Goal: Information Seeking & Learning: Learn about a topic

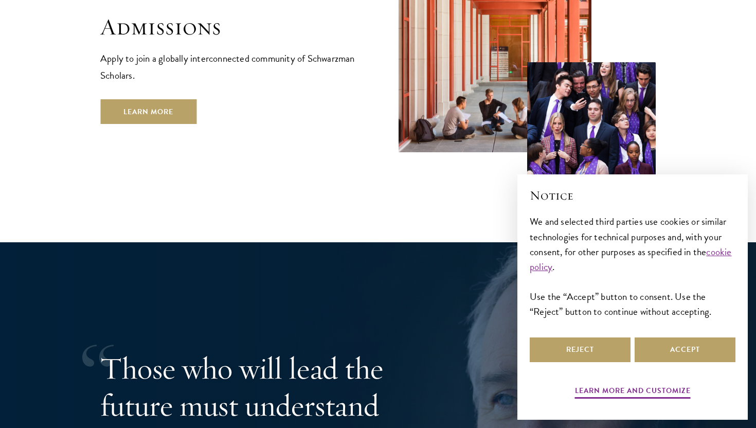
scroll to position [1824, 0]
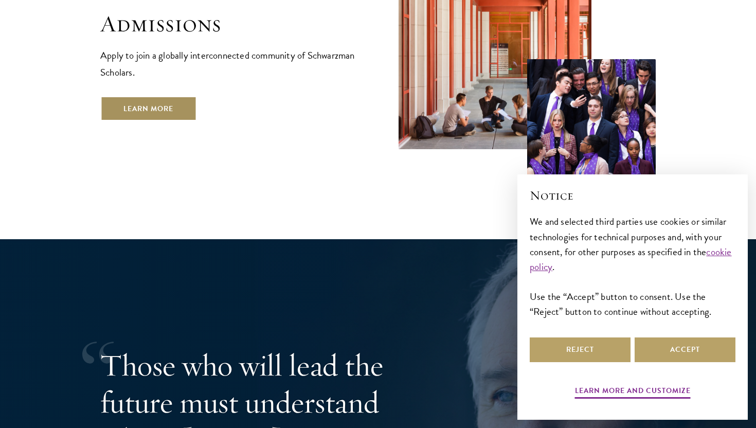
click at [158, 96] on link "Learn More" at bounding box center [148, 108] width 96 height 25
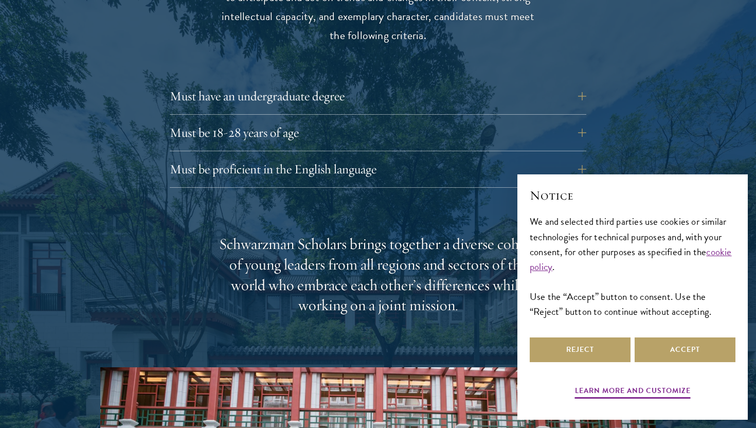
scroll to position [1449, 0]
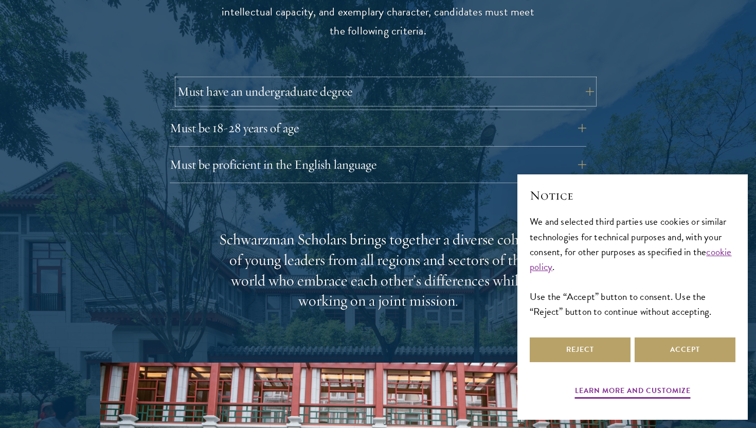
click at [286, 91] on button "Must have an undergraduate degree" at bounding box center [385, 91] width 417 height 25
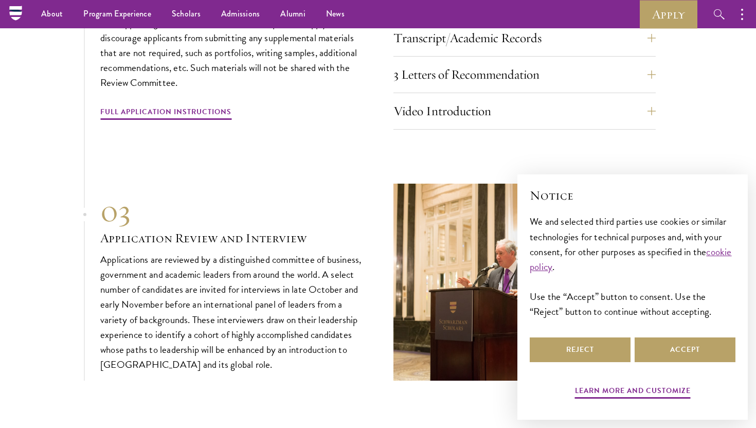
scroll to position [3517, 0]
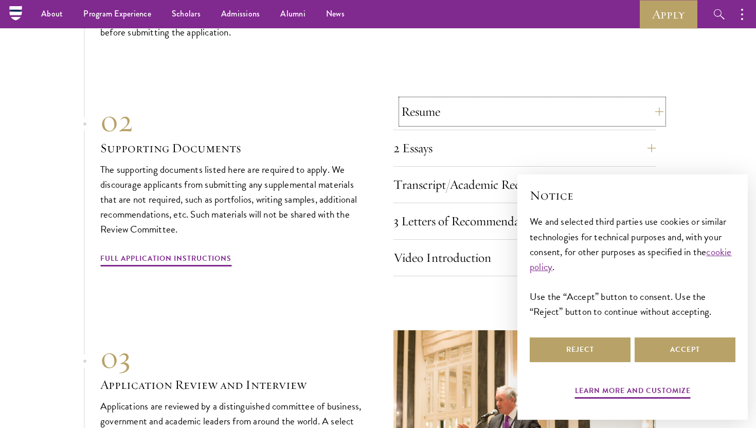
click at [439, 124] on button "Resume" at bounding box center [532, 111] width 262 height 25
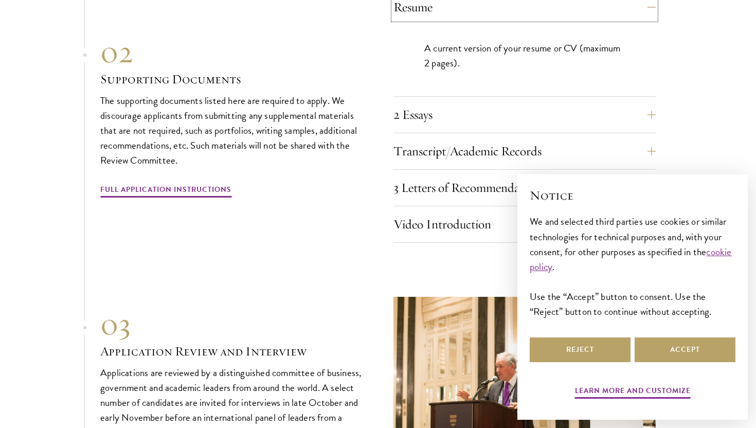
scroll to position [3484, 0]
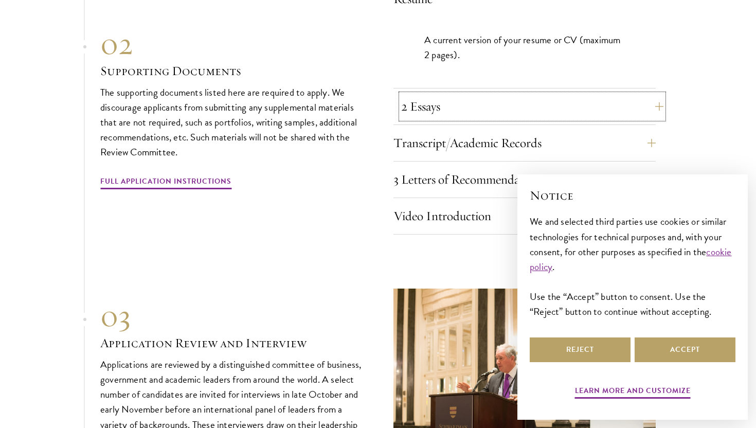
click at [428, 107] on button "2 Essays" at bounding box center [532, 106] width 262 height 25
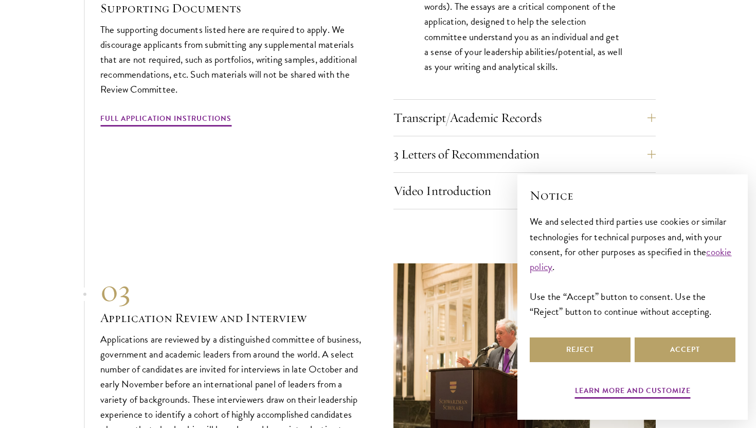
scroll to position [3585, 0]
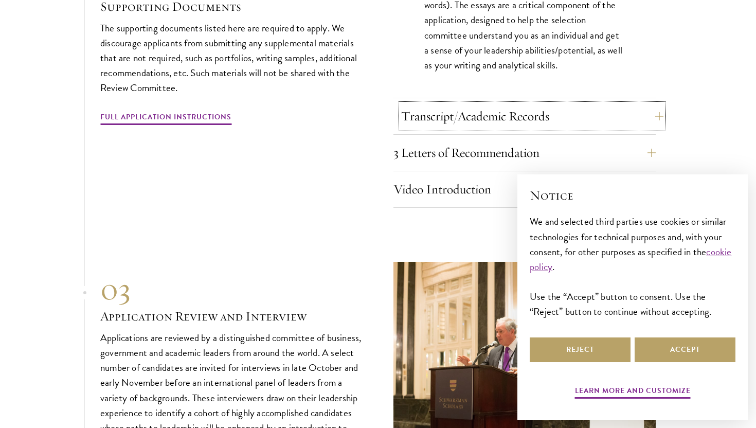
click at [419, 123] on button "Transcript/Academic Records" at bounding box center [532, 116] width 262 height 25
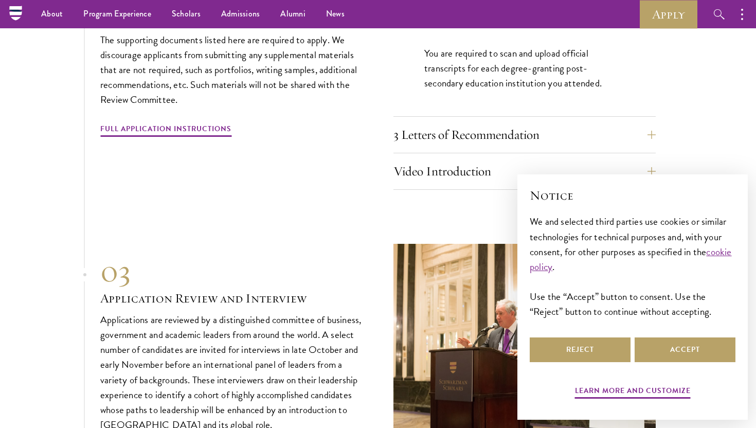
scroll to position [3541, 0]
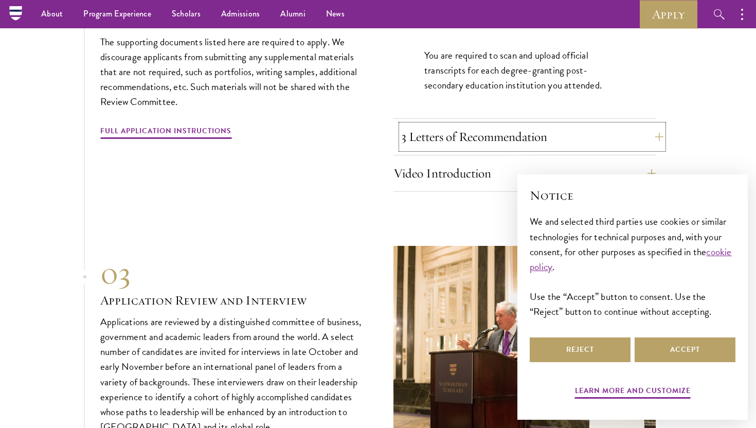
click at [407, 148] on button "3 Letters of Recommendation" at bounding box center [532, 136] width 262 height 25
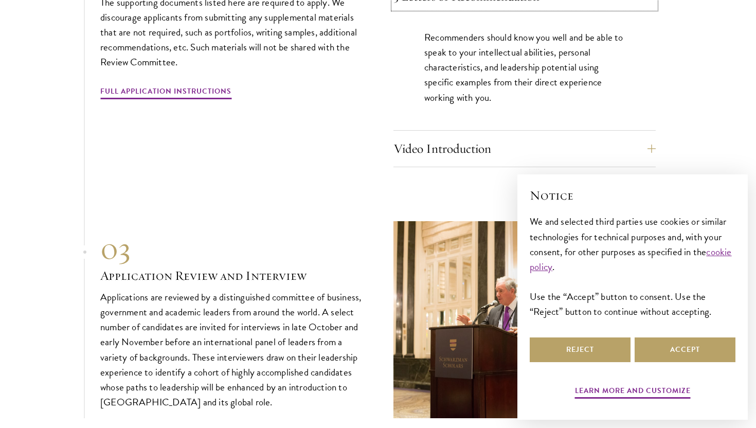
scroll to position [3614, 0]
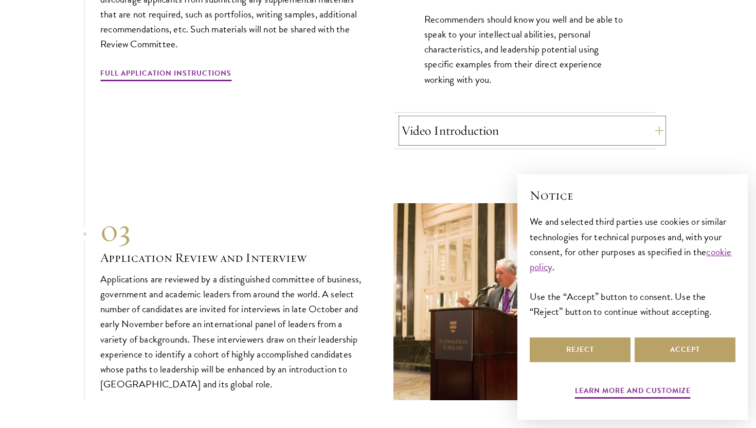
click at [412, 143] on button "Video Introduction" at bounding box center [532, 130] width 262 height 25
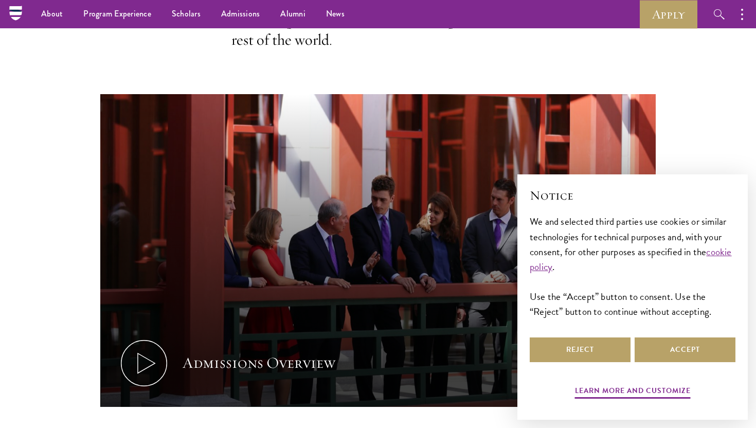
scroll to position [0, 0]
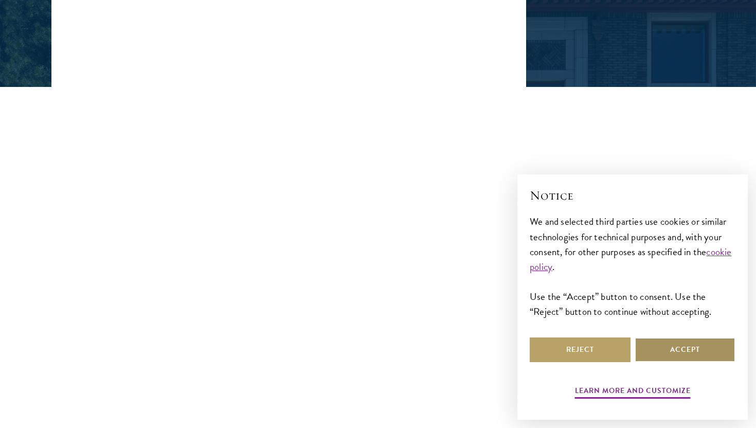
click at [669, 356] on button "Accept" at bounding box center [685, 349] width 101 height 25
